Goal: Complete application form

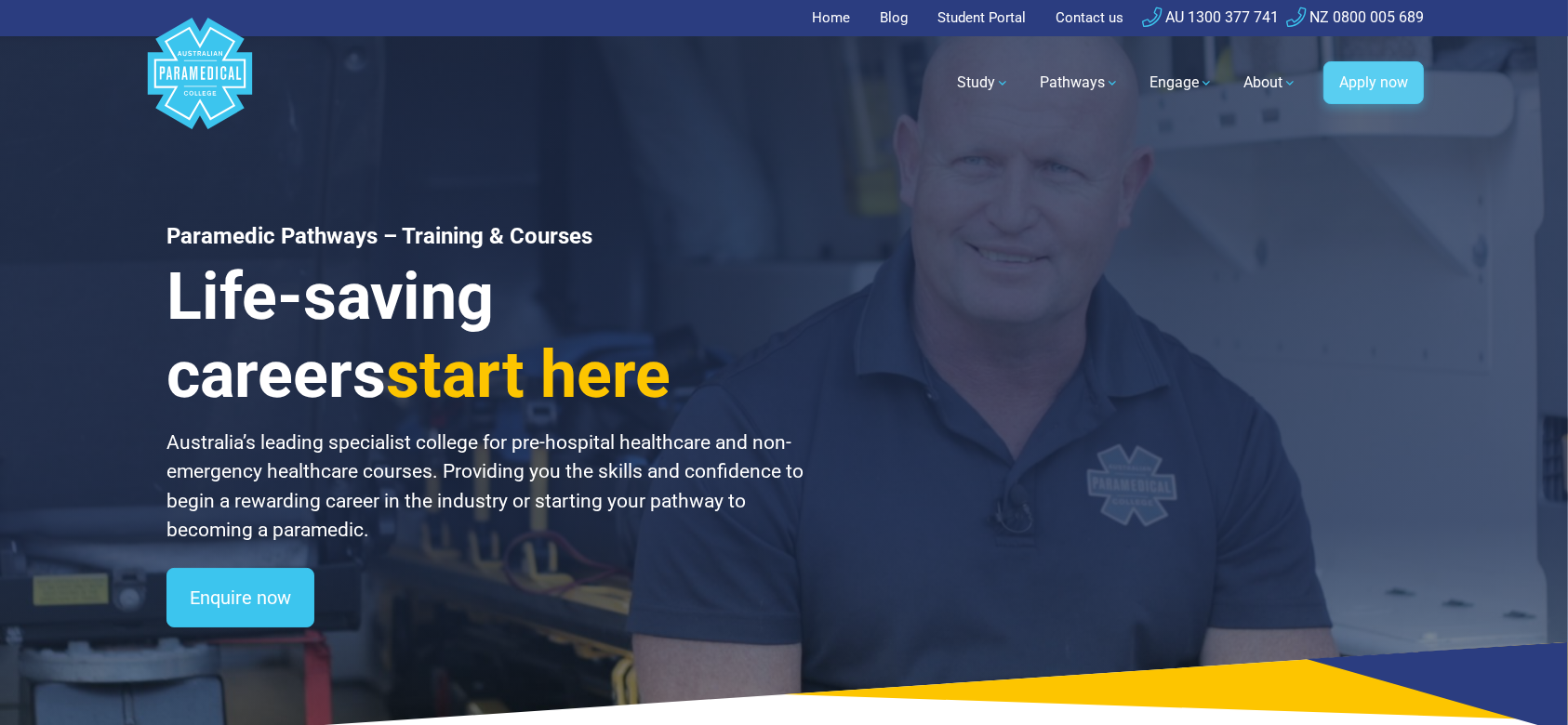
click at [1365, 64] on link "Apply now" at bounding box center [1373, 82] width 101 height 43
